Goal: Find contact information: Find contact information

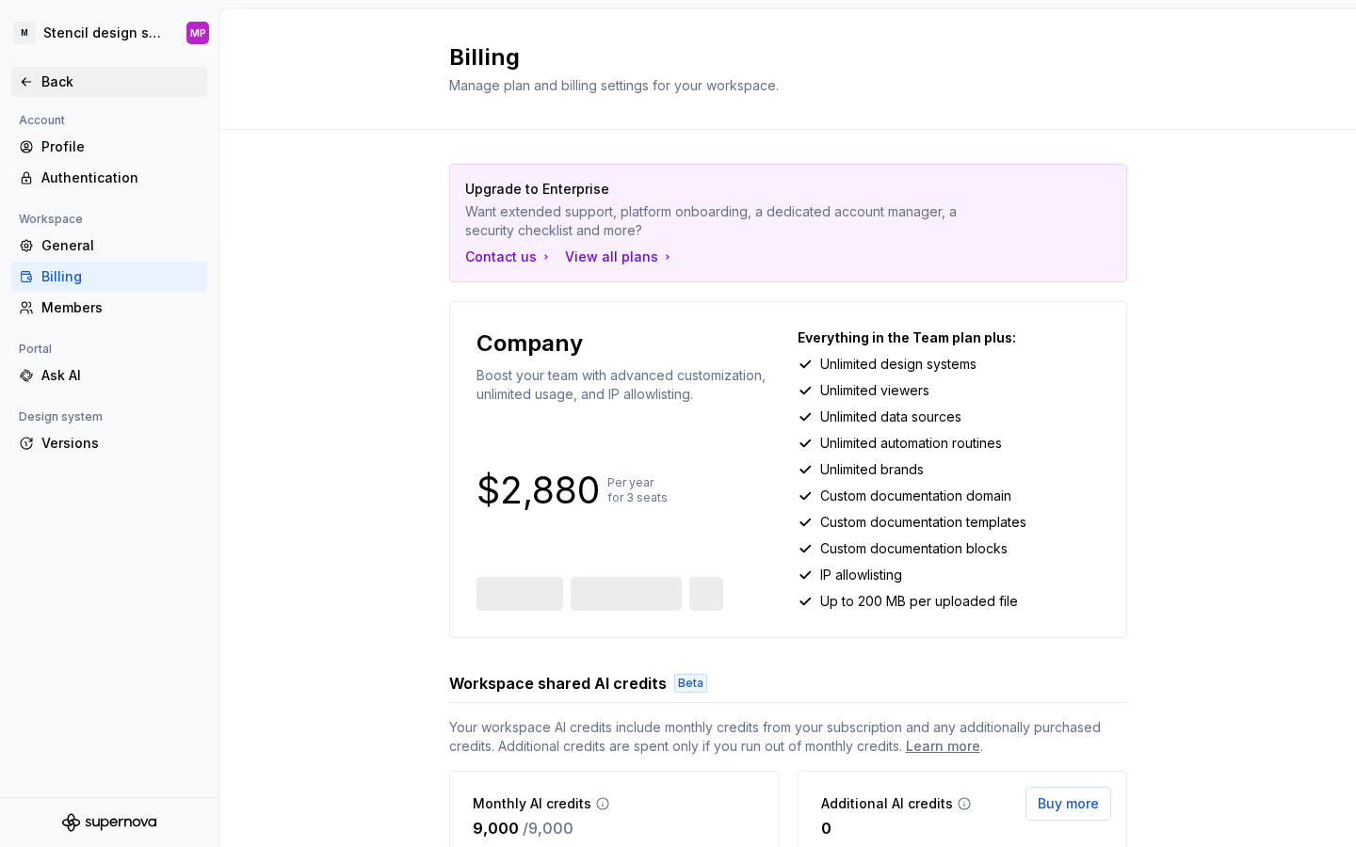
click at [71, 87] on div "Back" at bounding box center [120, 81] width 158 height 19
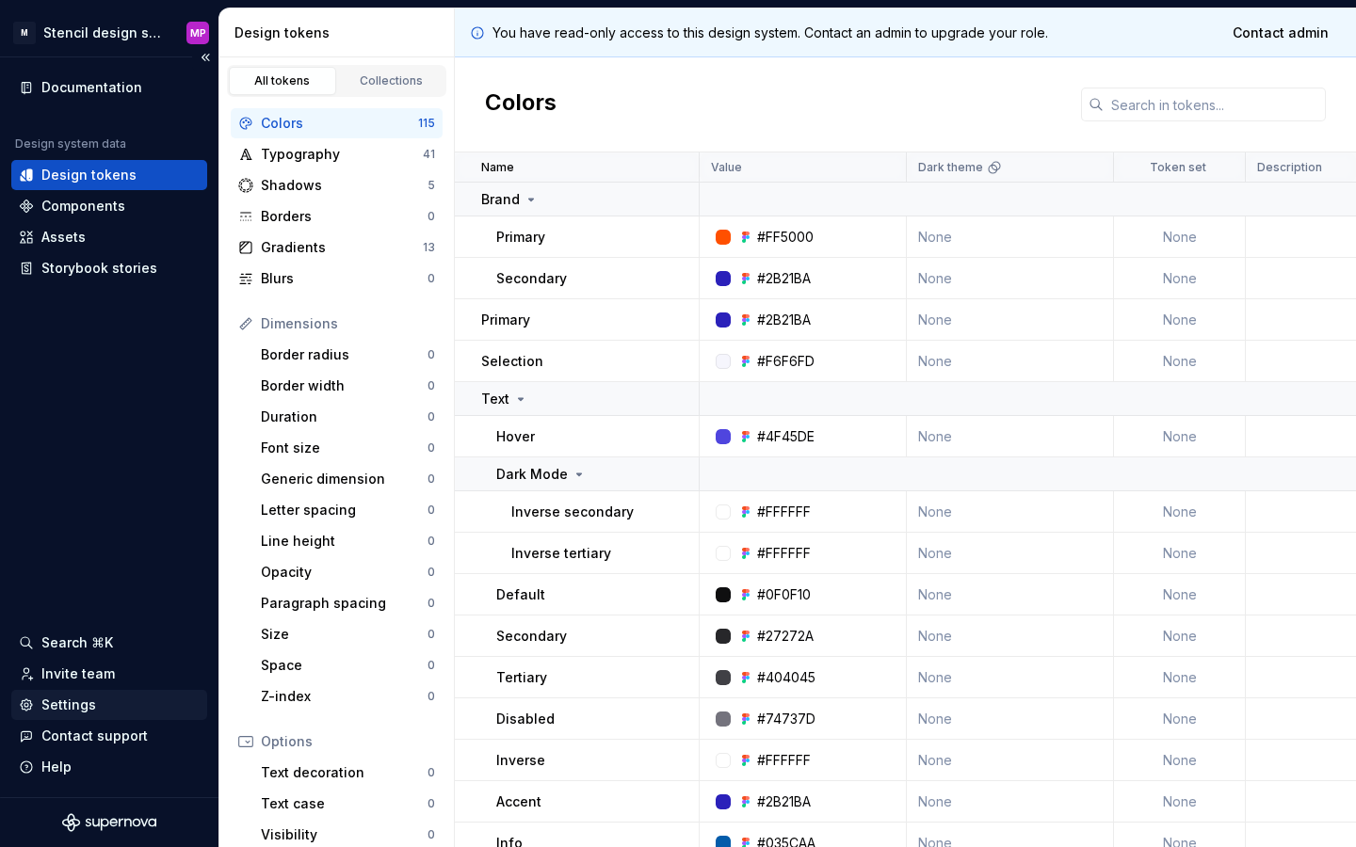
click at [77, 709] on div "Settings" at bounding box center [68, 705] width 55 height 19
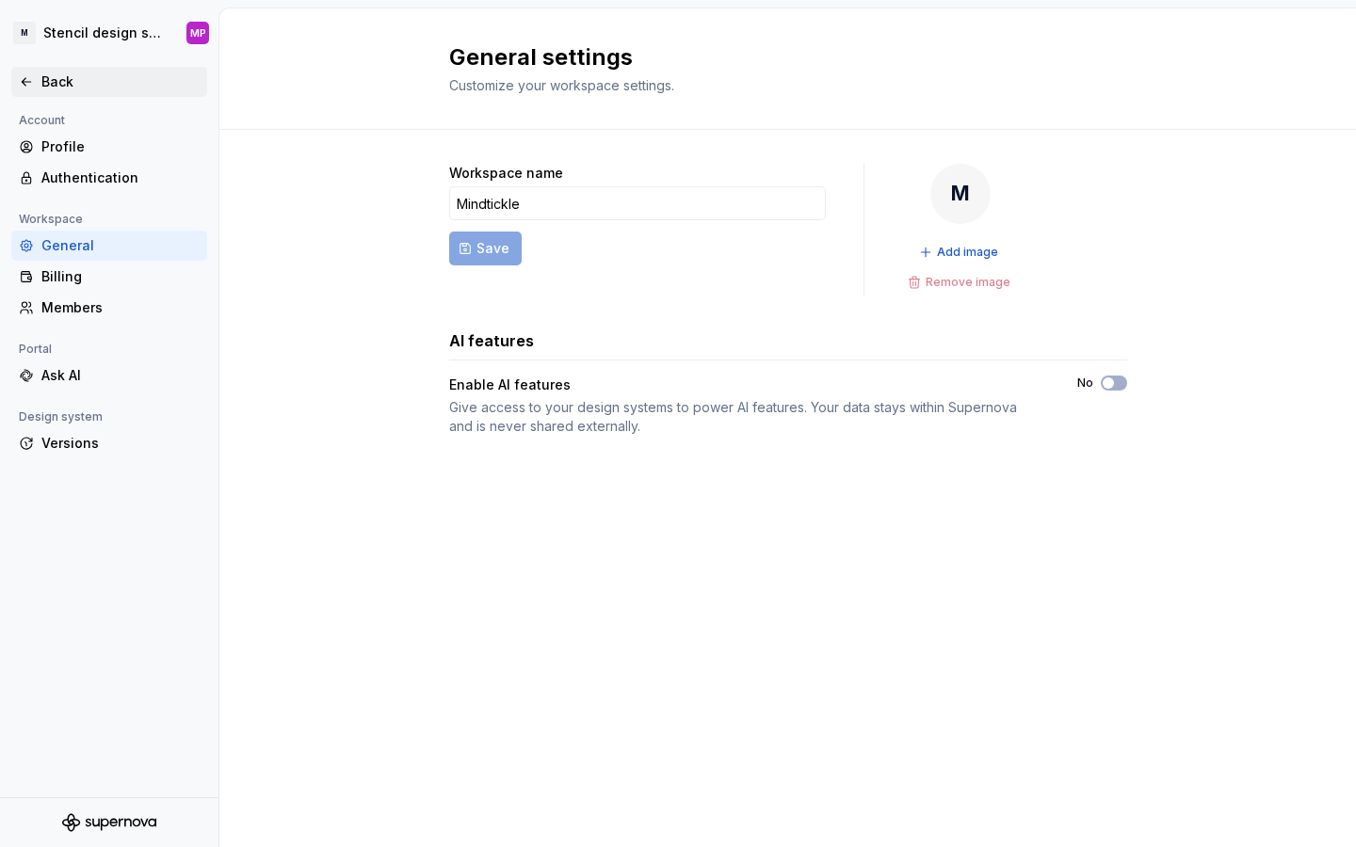
click at [40, 82] on div "Back" at bounding box center [109, 81] width 181 height 19
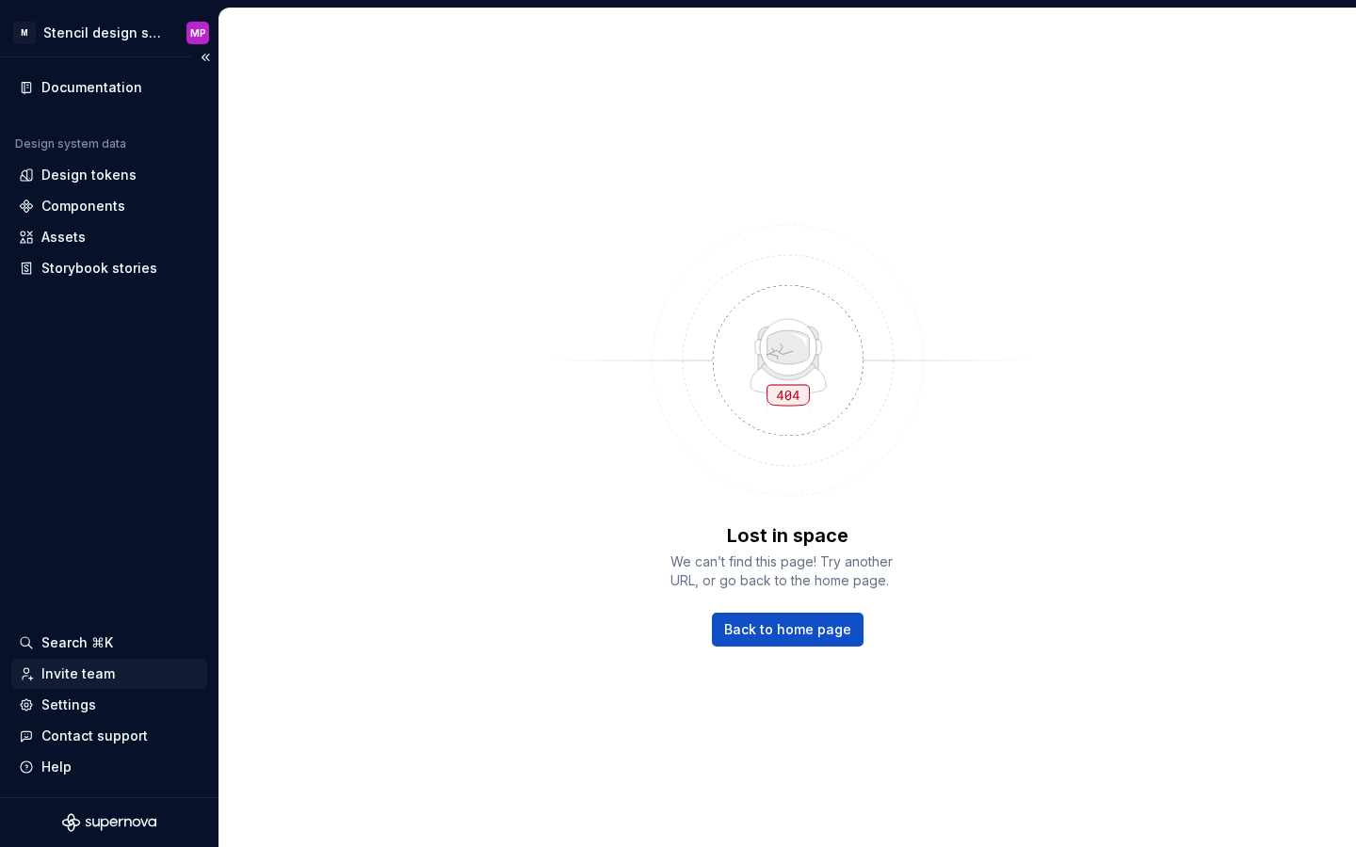
click at [89, 676] on div "Invite team" at bounding box center [77, 674] width 73 height 19
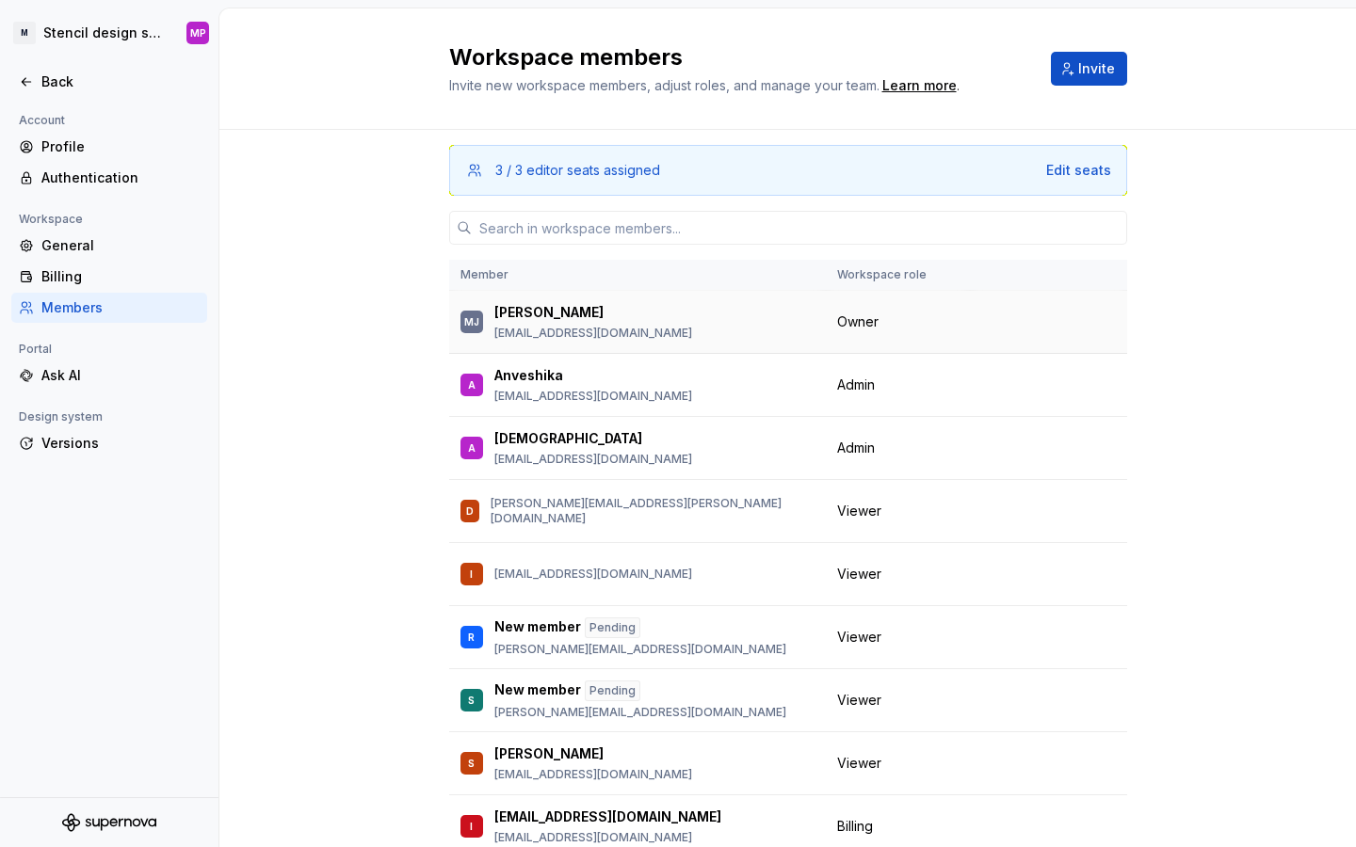
drag, startPoint x: 668, startPoint y: 333, endPoint x: 497, endPoint y: 341, distance: 171.5
click at [497, 341] on div "MJ Manyu J Varma manyu.varma@mindtickle.com" at bounding box center [637, 322] width 354 height 40
drag, startPoint x: 662, startPoint y: 332, endPoint x: 490, endPoint y: 333, distance: 172.3
click at [490, 333] on div "MJ [PERSON_NAME] [EMAIL_ADDRESS][DOMAIN_NAME]" at bounding box center [637, 322] width 354 height 40
copy p "[EMAIL_ADDRESS][DOMAIN_NAME]"
